Goal: Transaction & Acquisition: Purchase product/service

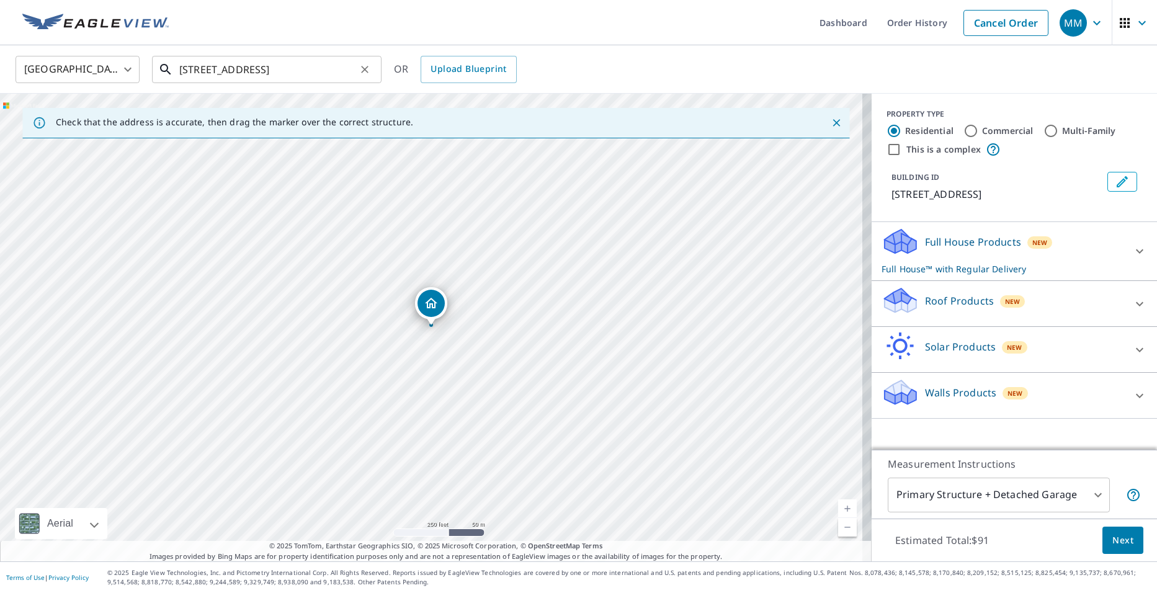
click at [295, 68] on input "[STREET_ADDRESS]" at bounding box center [267, 69] width 177 height 35
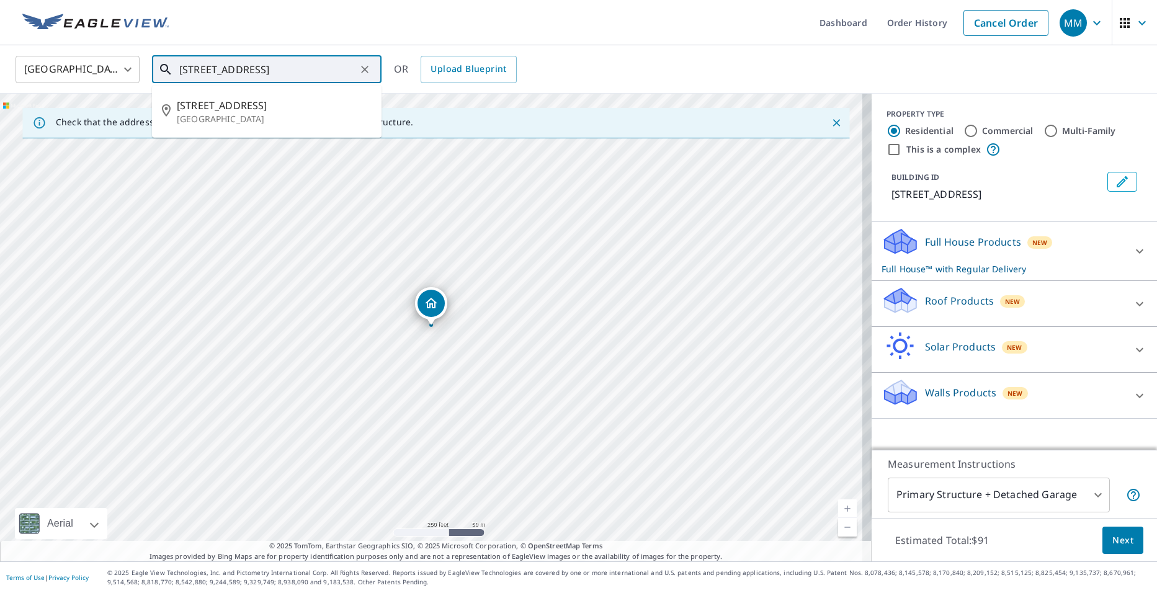
click at [295, 68] on input "[STREET_ADDRESS]" at bounding box center [267, 69] width 177 height 35
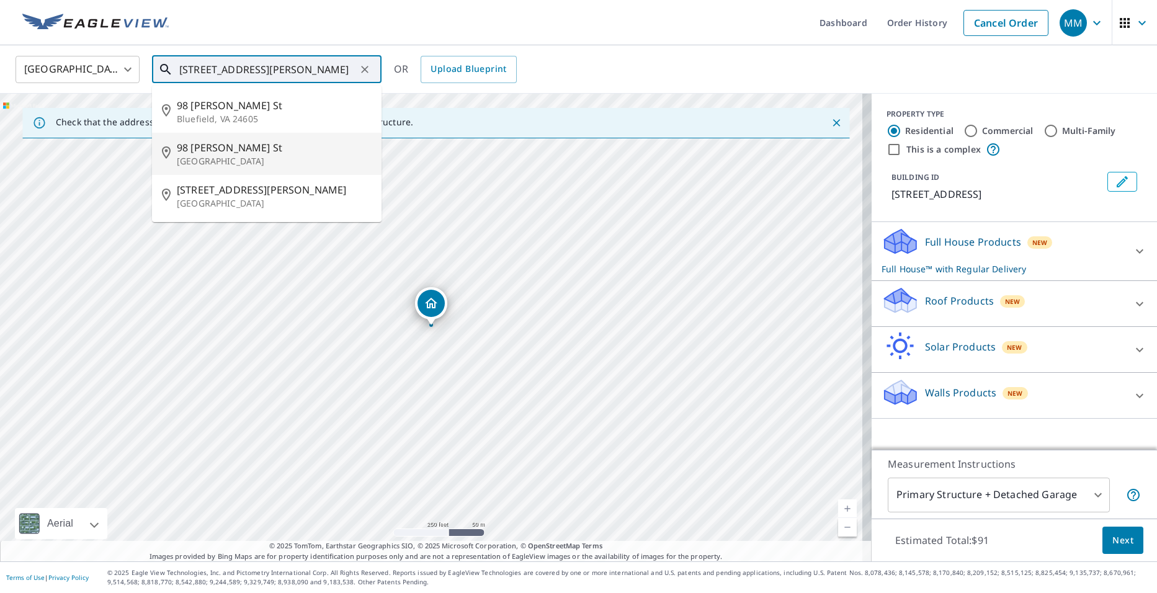
click at [253, 150] on span "98 [PERSON_NAME] St" at bounding box center [274, 147] width 195 height 15
type input "[STREET_ADDRESS][PERSON_NAME]"
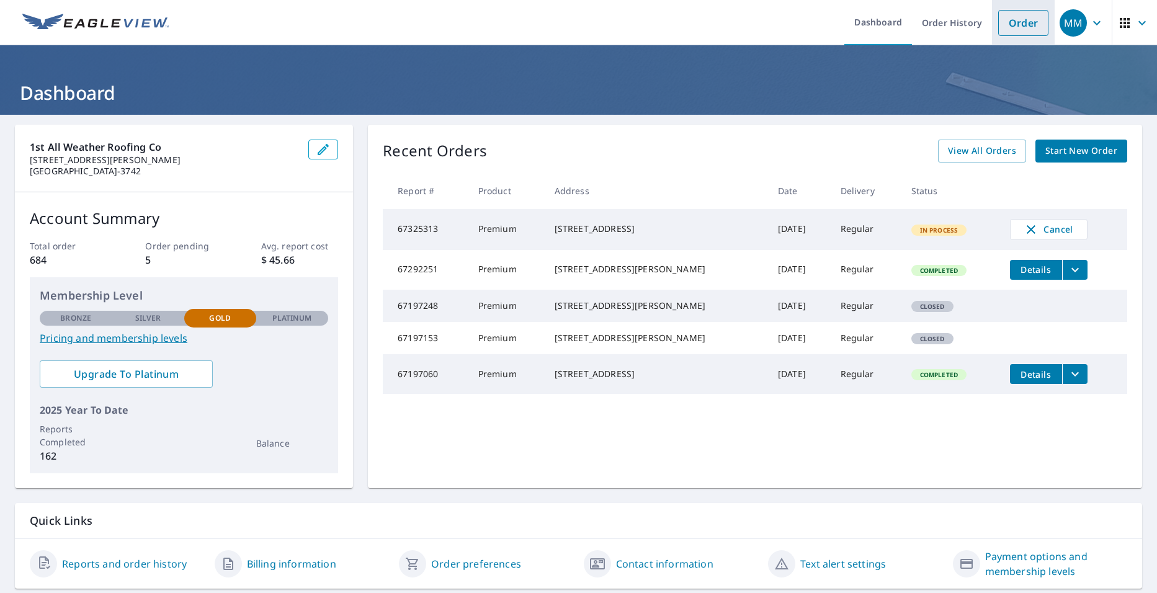
click at [1019, 27] on link "Order" at bounding box center [1024, 23] width 50 height 26
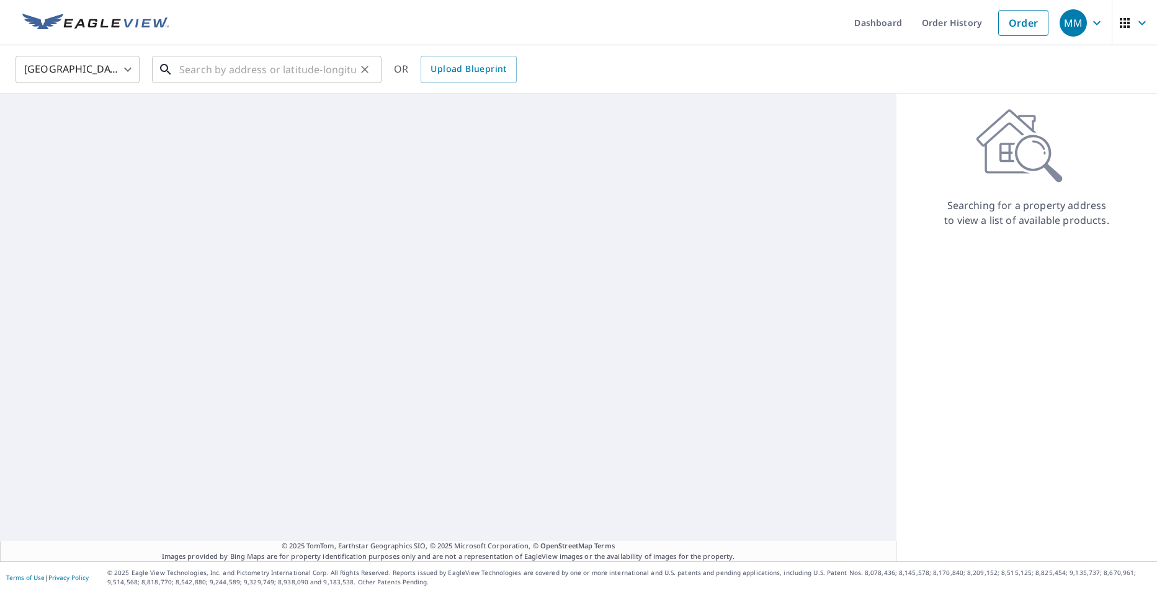
click at [228, 77] on input "text" at bounding box center [267, 69] width 177 height 35
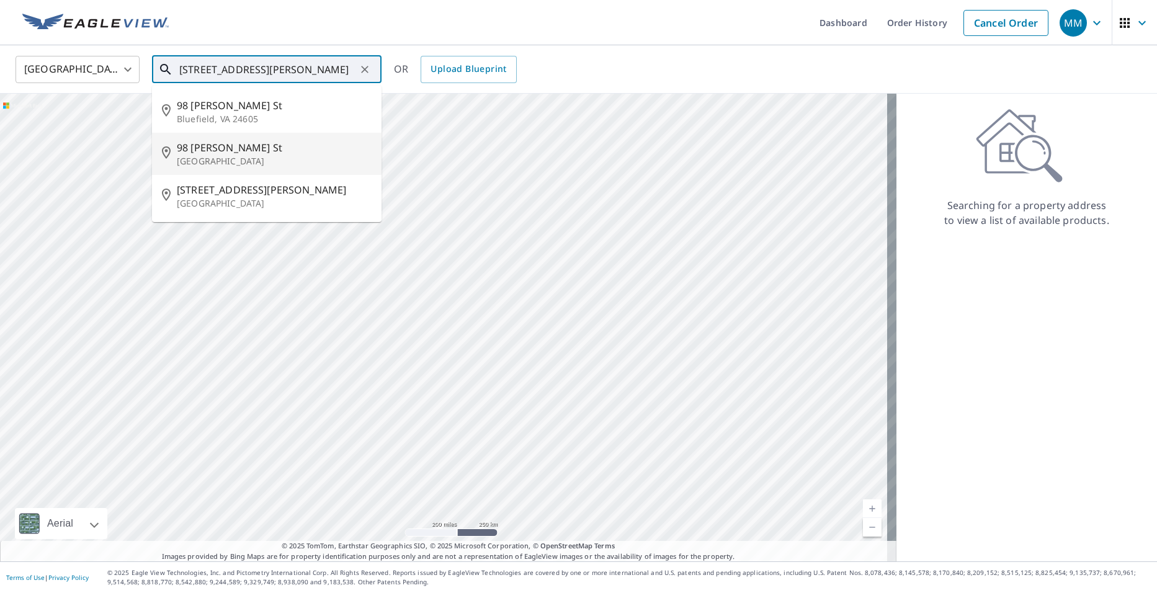
click at [229, 148] on span "98 [PERSON_NAME] St" at bounding box center [274, 147] width 195 height 15
type input "[STREET_ADDRESS][PERSON_NAME]"
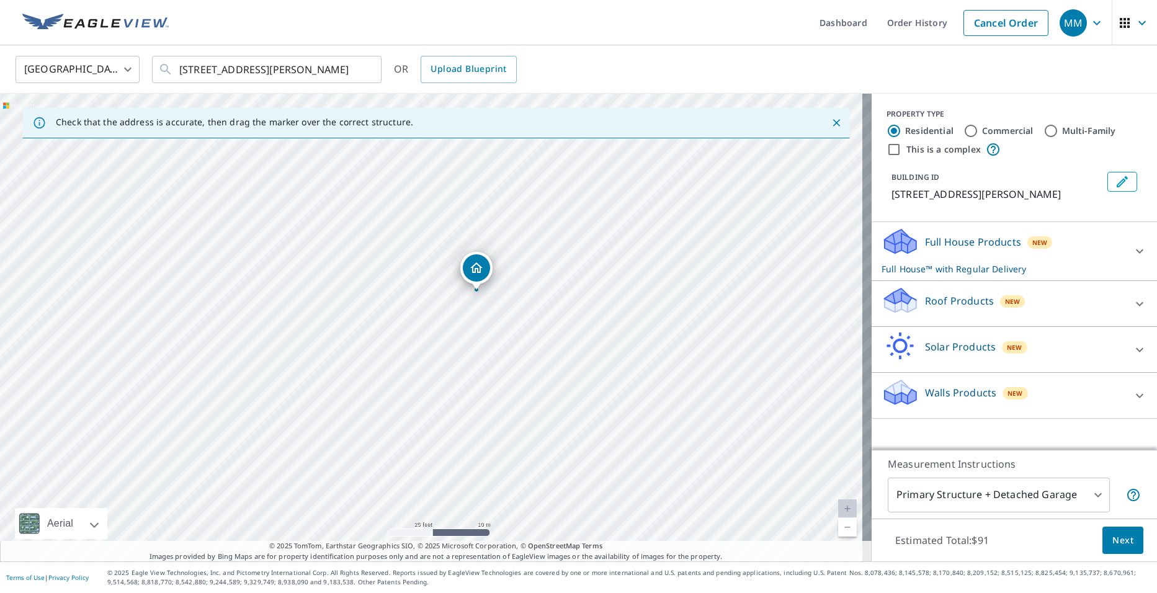
click at [957, 312] on div "Roof Products New" at bounding box center [1003, 303] width 243 height 35
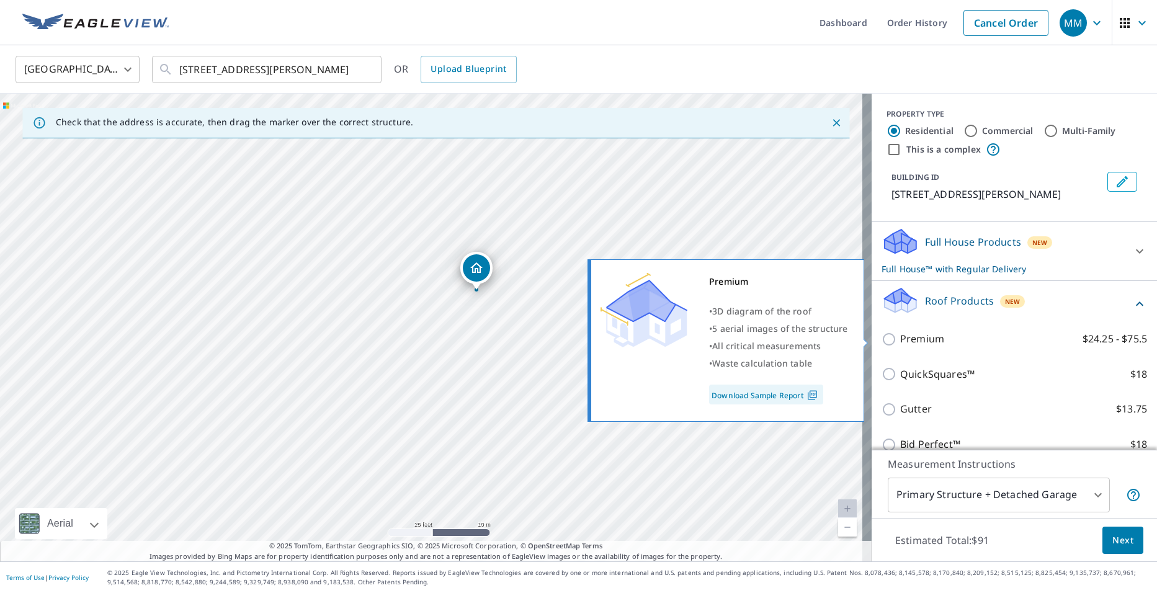
click at [909, 336] on p "Premium" at bounding box center [922, 339] width 44 height 16
click at [900, 336] on input "Premium $24.25 - $75.5" at bounding box center [891, 339] width 19 height 15
checkbox input "true"
checkbox input "false"
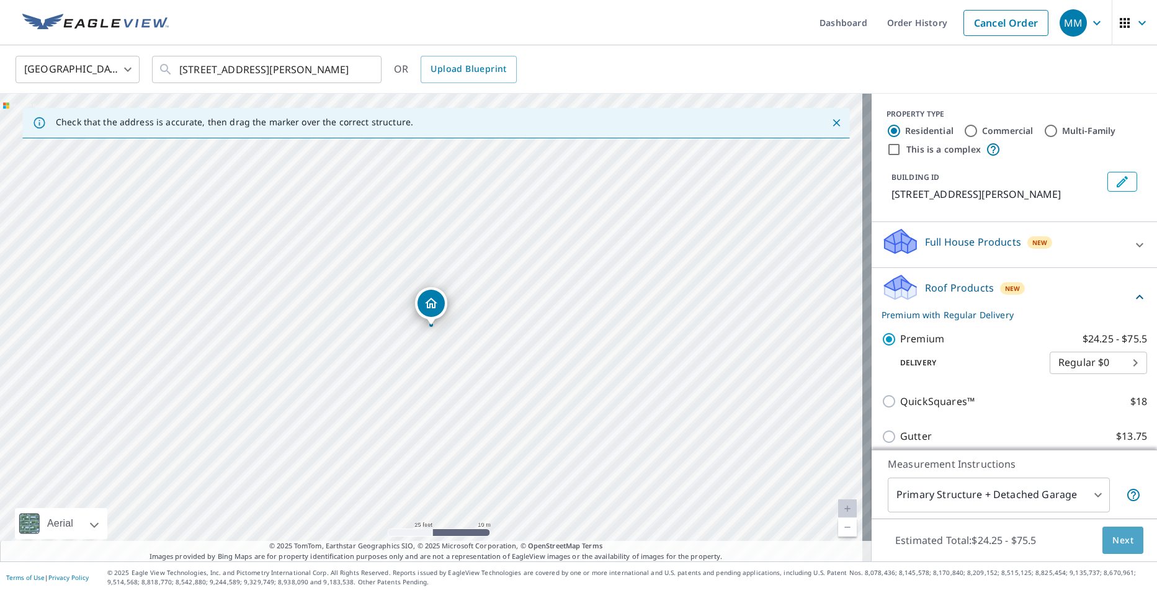
click at [1113, 535] on span "Next" at bounding box center [1123, 541] width 21 height 16
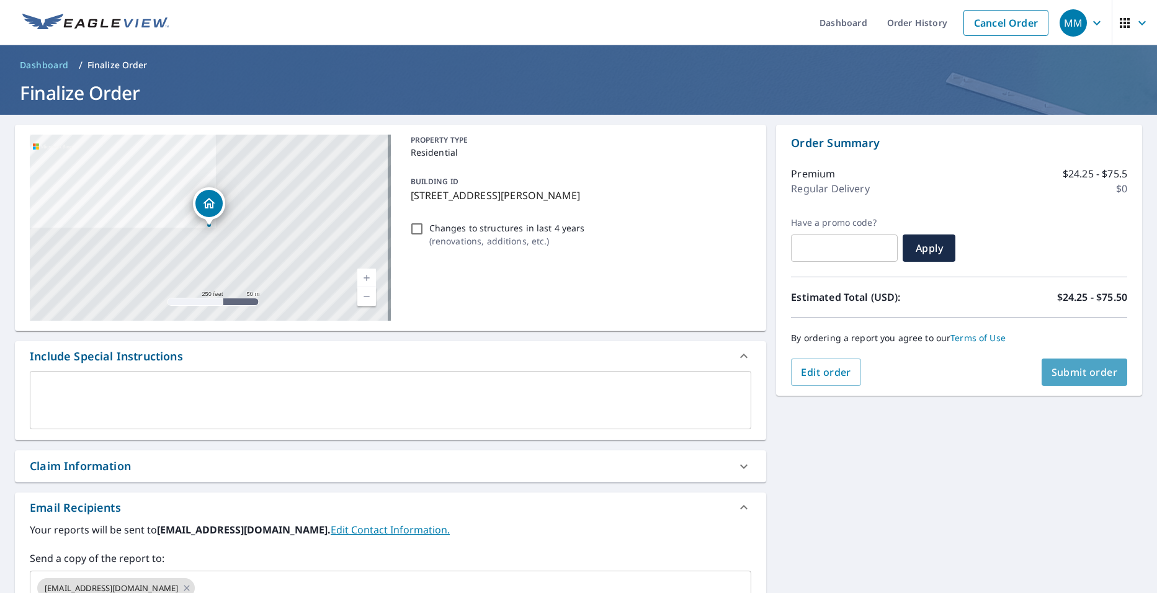
click at [1090, 375] on span "Submit order" at bounding box center [1085, 373] width 66 height 14
checkbox input "true"
